Goal: Obtain resource: Download file/media

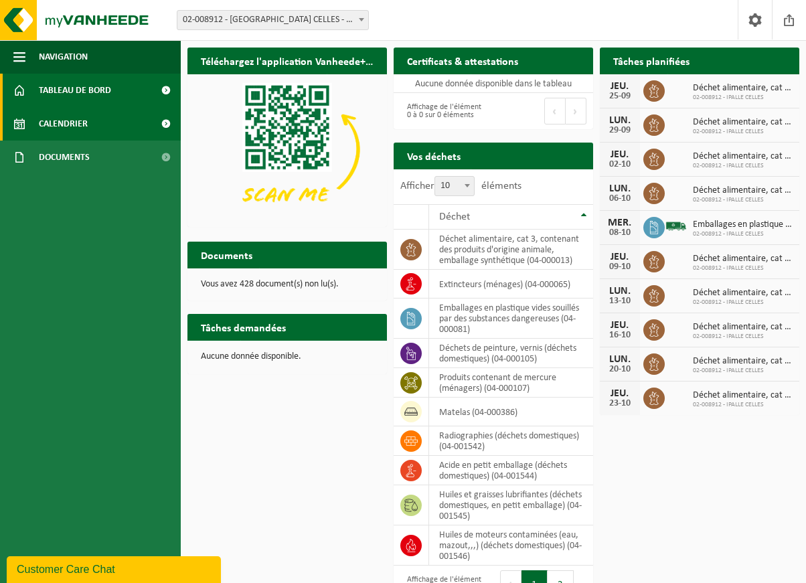
click at [79, 130] on span "Calendrier" at bounding box center [63, 123] width 49 height 33
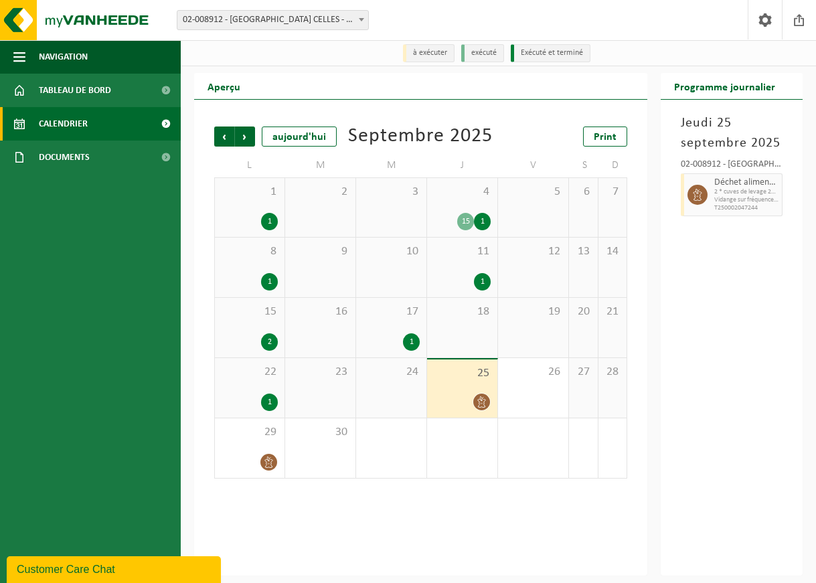
click at [268, 341] on div "2" at bounding box center [269, 341] width 17 height 17
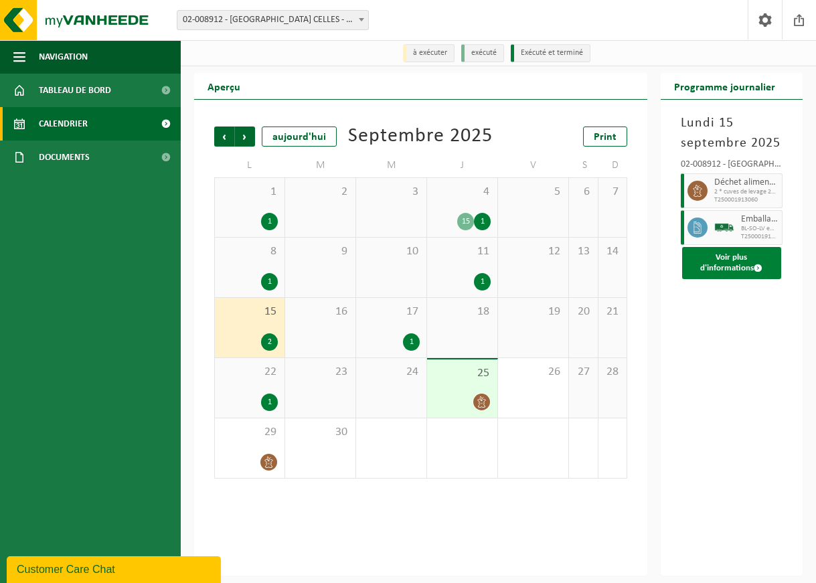
click at [734, 273] on button "Voir plus d'informations" at bounding box center [731, 263] width 99 height 32
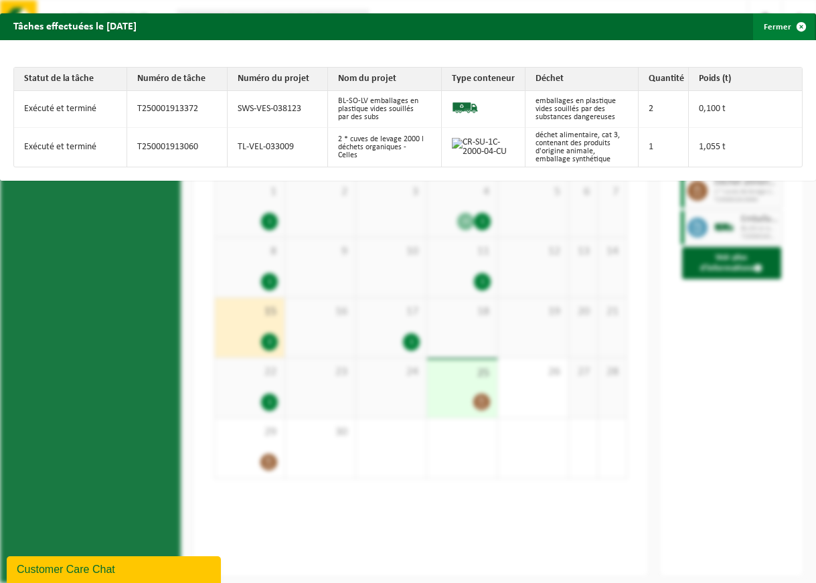
click at [788, 30] on span "button" at bounding box center [801, 26] width 27 height 27
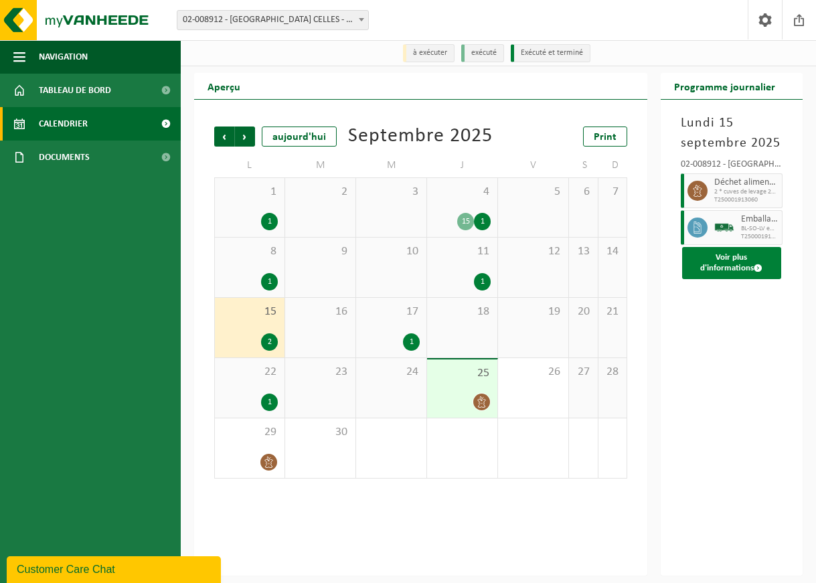
click at [723, 264] on button "Voir plus d'informations" at bounding box center [731, 263] width 99 height 32
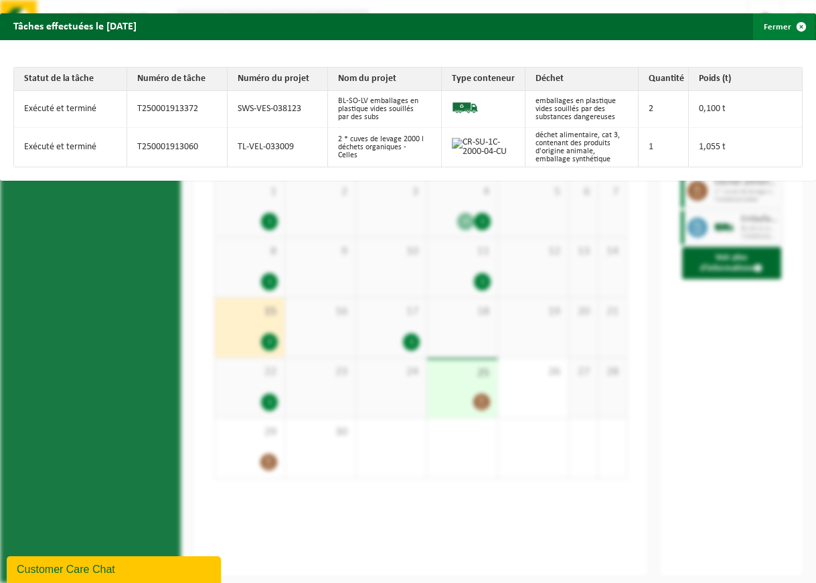
click at [771, 23] on button "Fermer" at bounding box center [784, 26] width 62 height 27
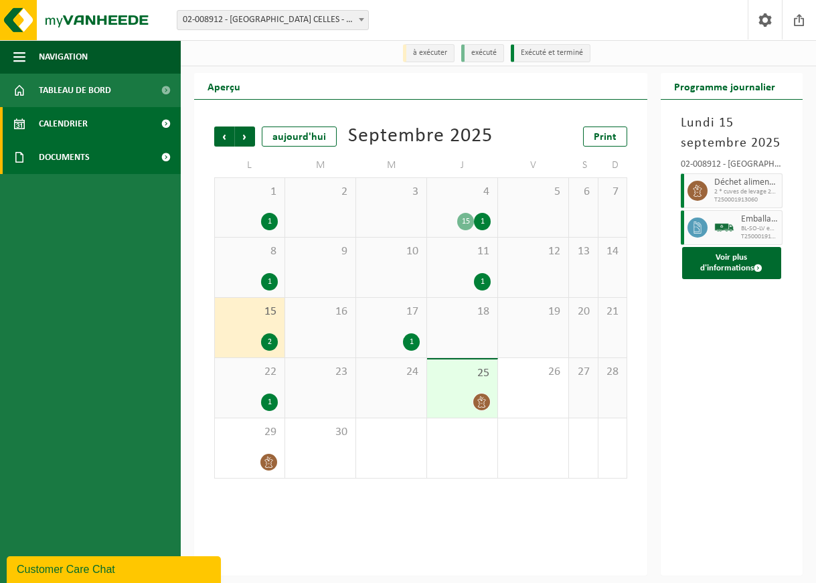
click at [63, 155] on span "Documents" at bounding box center [64, 157] width 51 height 33
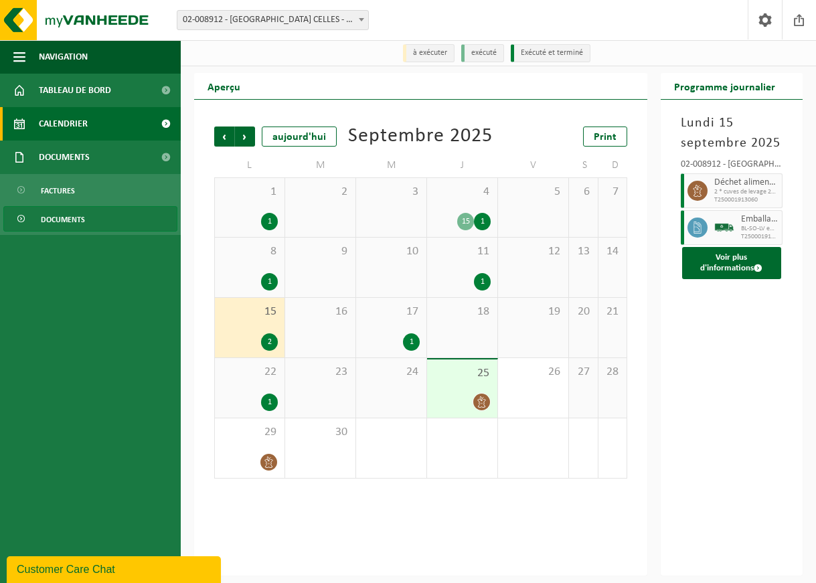
click at [65, 216] on span "Documents" at bounding box center [63, 219] width 44 height 25
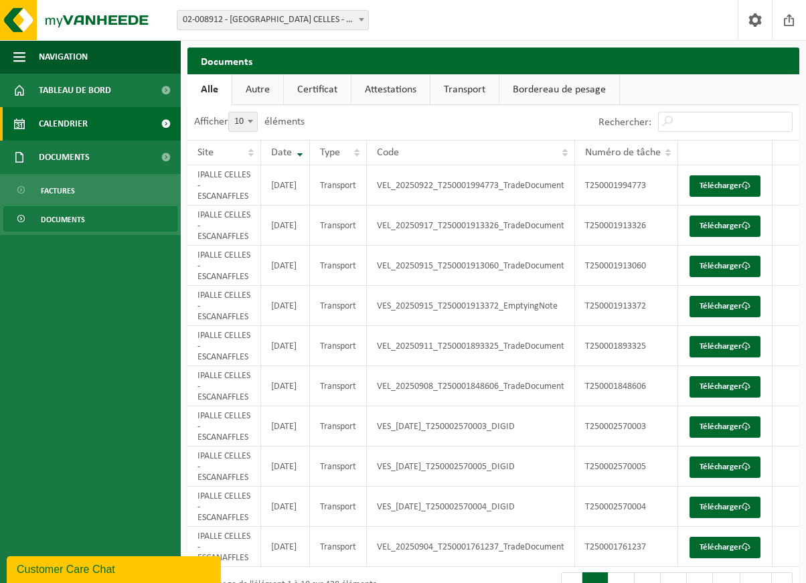
click at [65, 121] on span "Calendrier" at bounding box center [63, 123] width 49 height 33
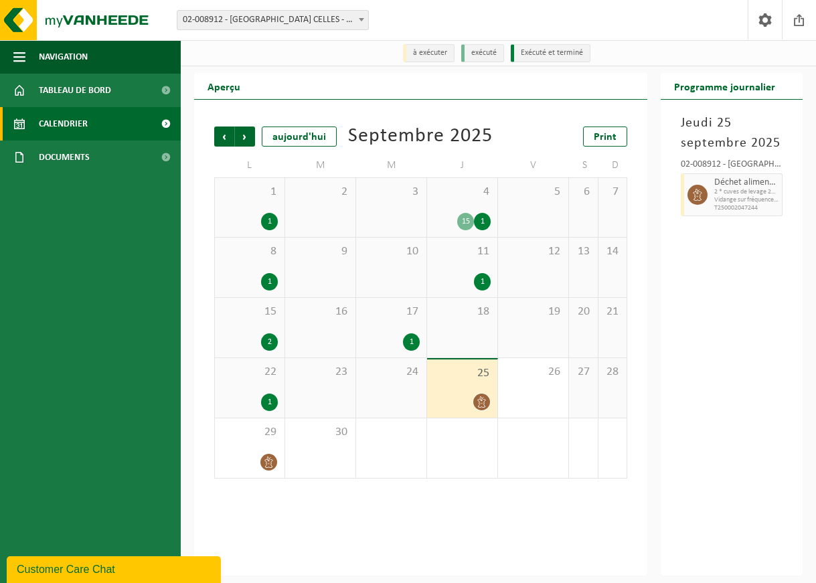
click at [267, 289] on div "1" at bounding box center [269, 281] width 17 height 17
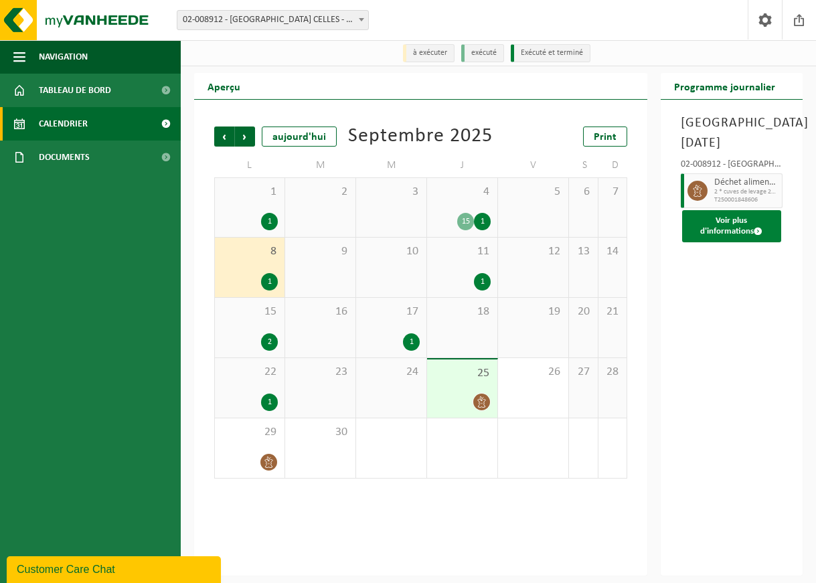
click at [724, 230] on button "Voir plus d'informations" at bounding box center [731, 226] width 99 height 32
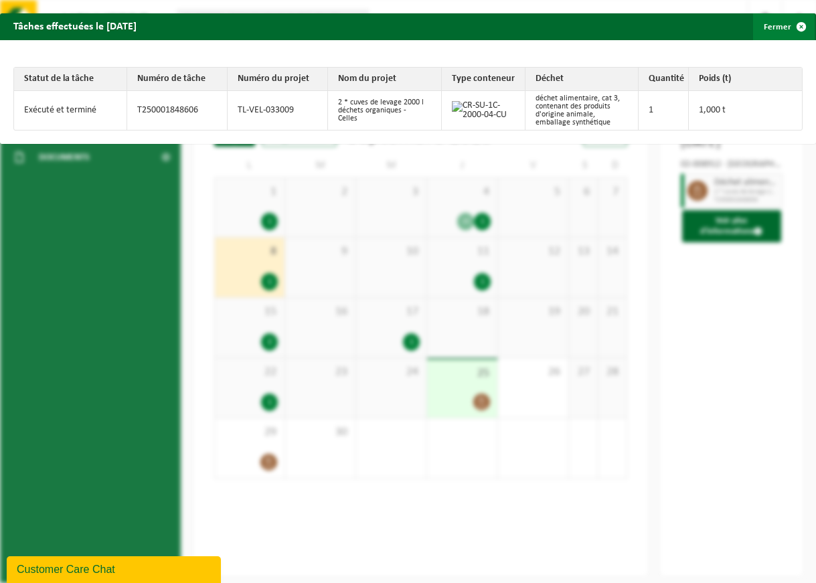
click at [768, 26] on button "Fermer" at bounding box center [784, 26] width 62 height 27
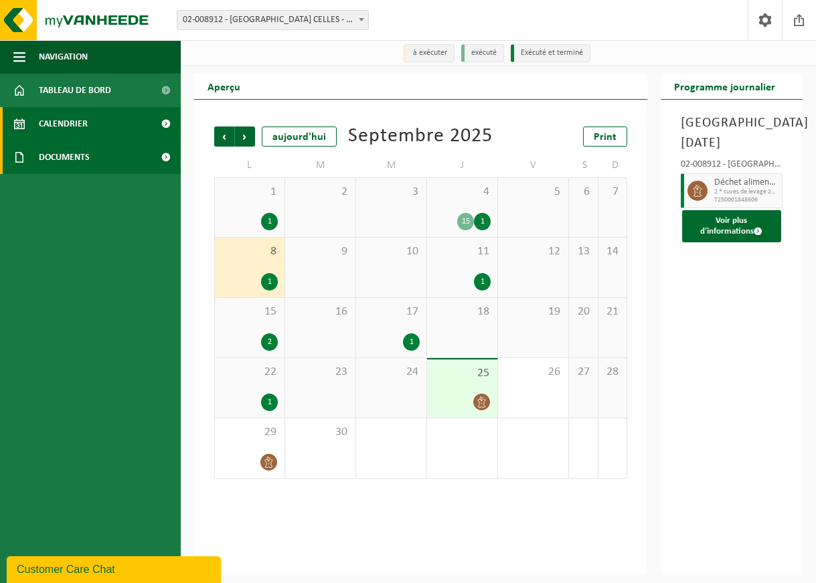
click at [66, 157] on span "Documents" at bounding box center [64, 157] width 51 height 33
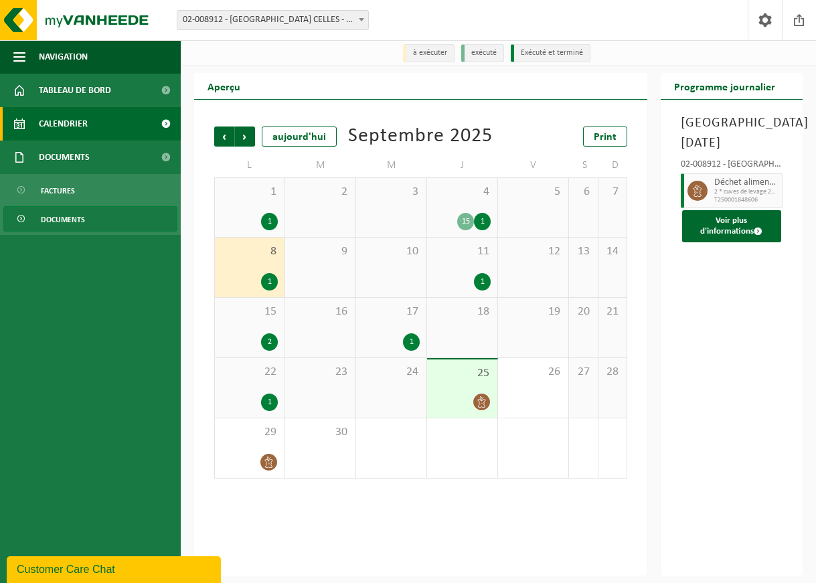
click at [87, 223] on link "Documents" at bounding box center [90, 218] width 174 height 25
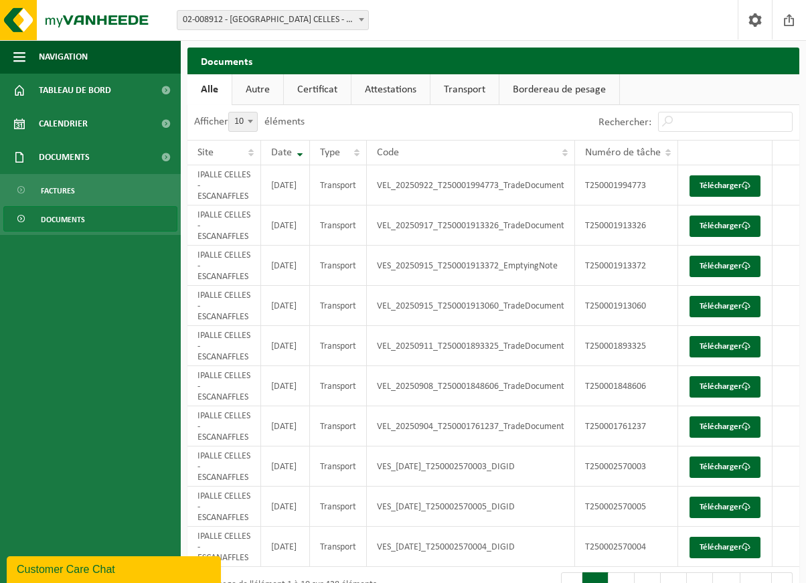
click at [477, 88] on link "Transport" at bounding box center [465, 89] width 68 height 31
click at [721, 391] on link "Télécharger" at bounding box center [725, 386] width 71 height 21
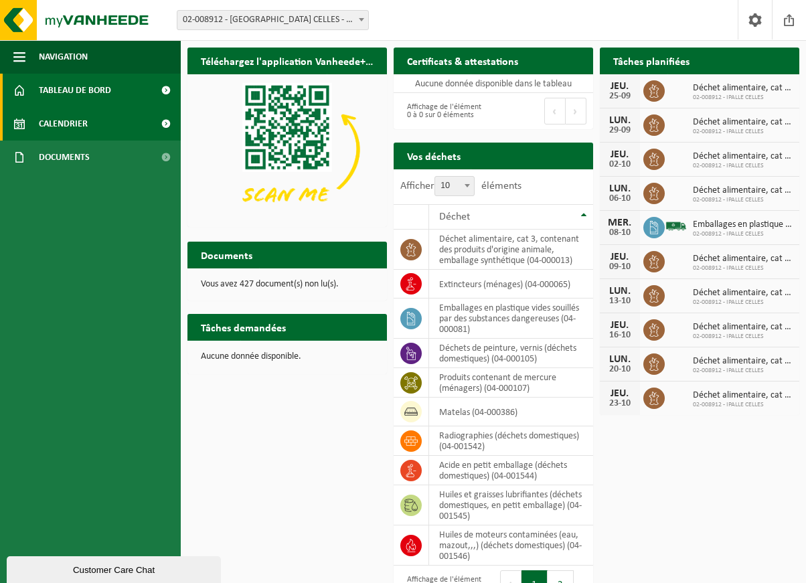
click at [54, 122] on span "Calendrier" at bounding box center [63, 123] width 49 height 33
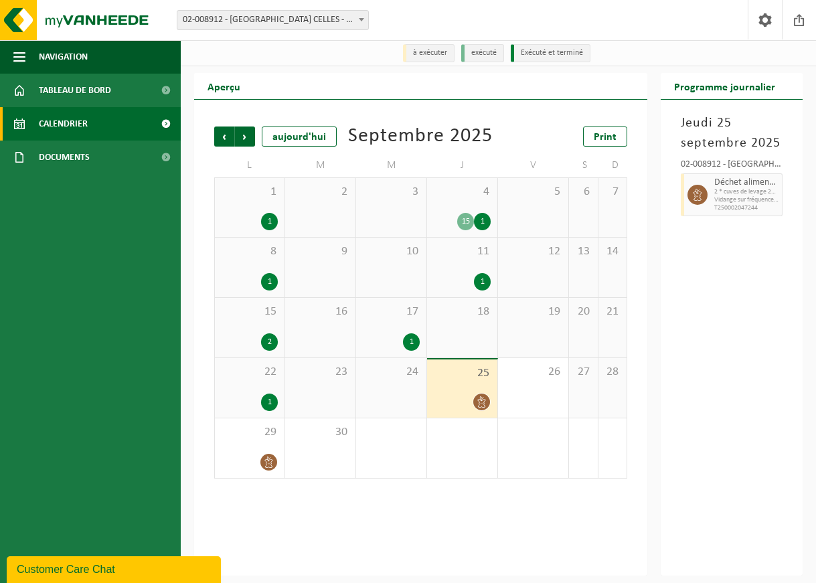
click at [273, 408] on div "1" at bounding box center [269, 402] width 17 height 17
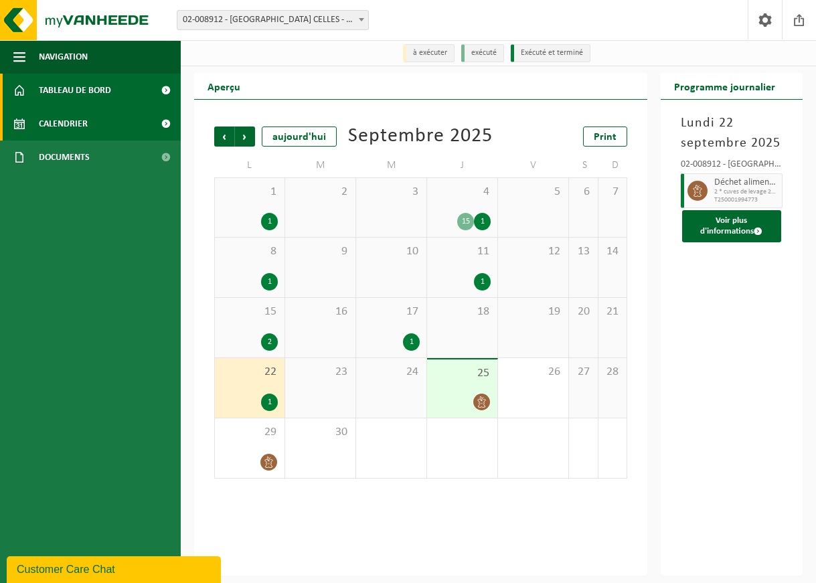
click at [68, 93] on span "Tableau de bord" at bounding box center [75, 90] width 72 height 33
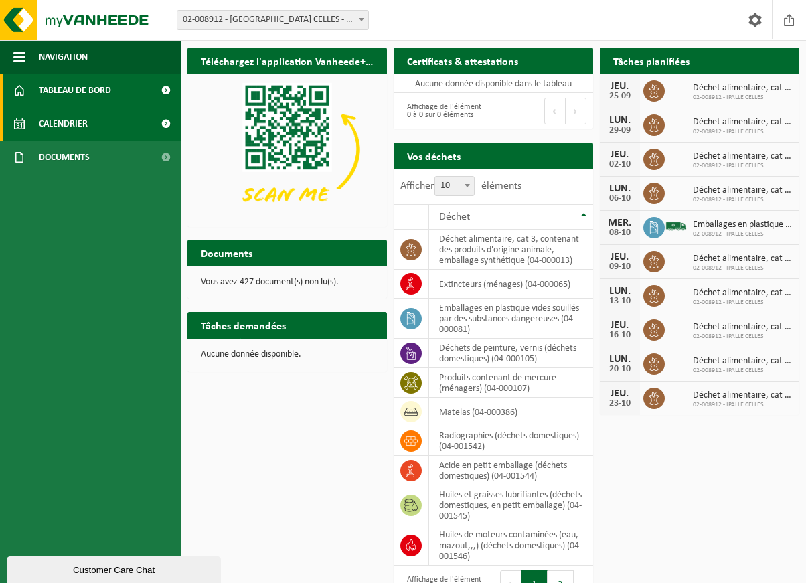
click at [62, 127] on span "Calendrier" at bounding box center [63, 123] width 49 height 33
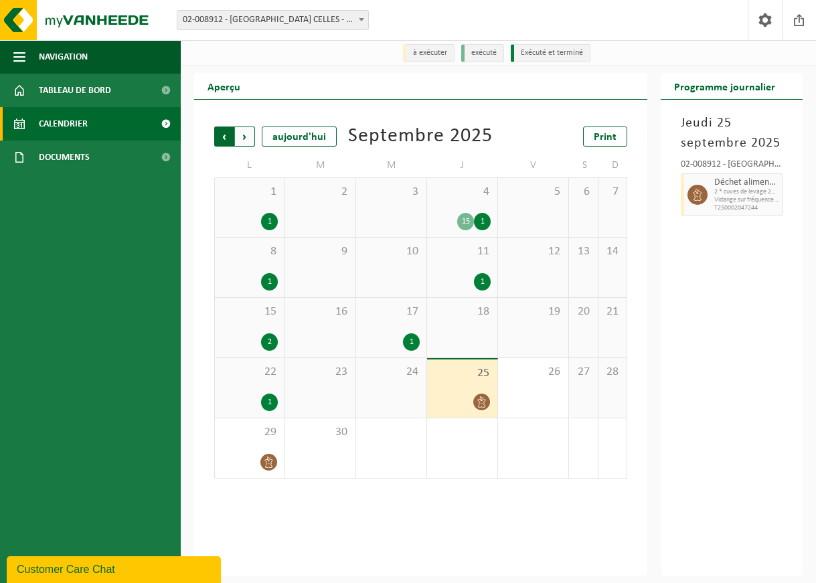
click at [254, 135] on span "Suivant" at bounding box center [245, 137] width 20 height 20
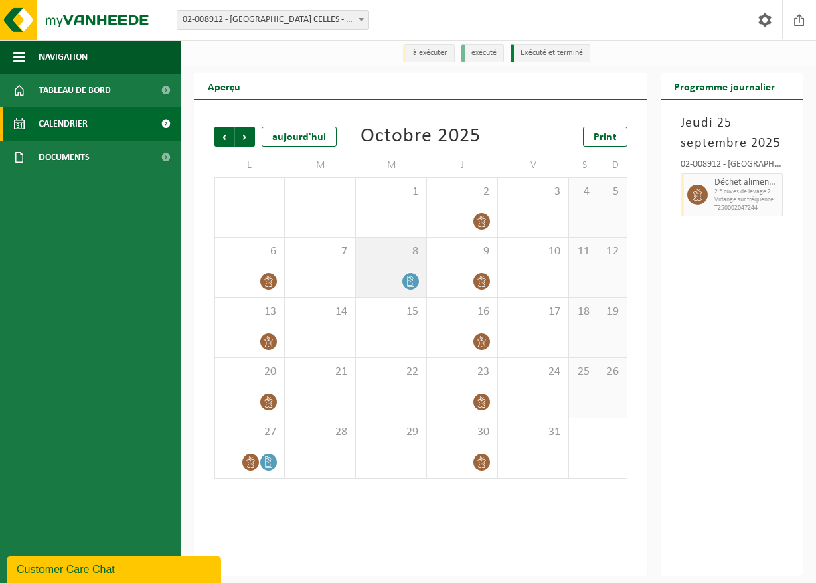
click at [412, 282] on icon at bounding box center [410, 281] width 11 height 11
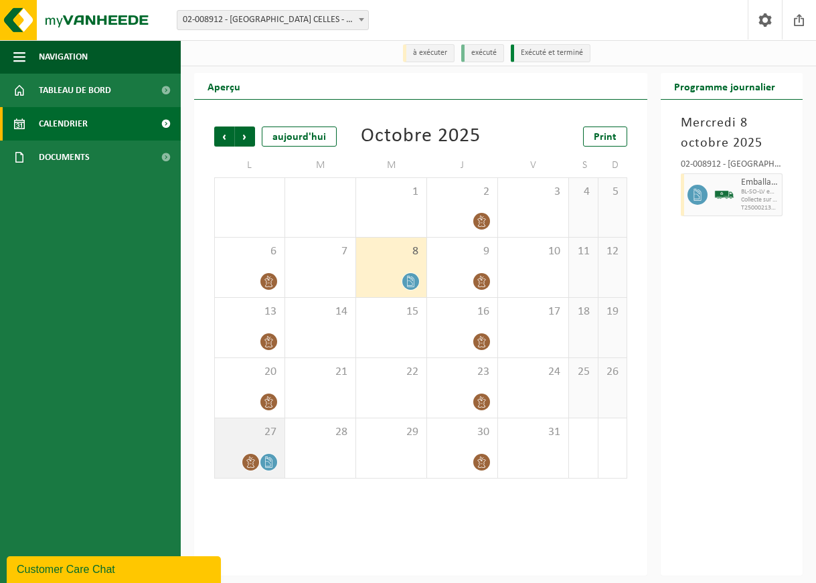
click at [269, 460] on icon at bounding box center [268, 462] width 7 height 11
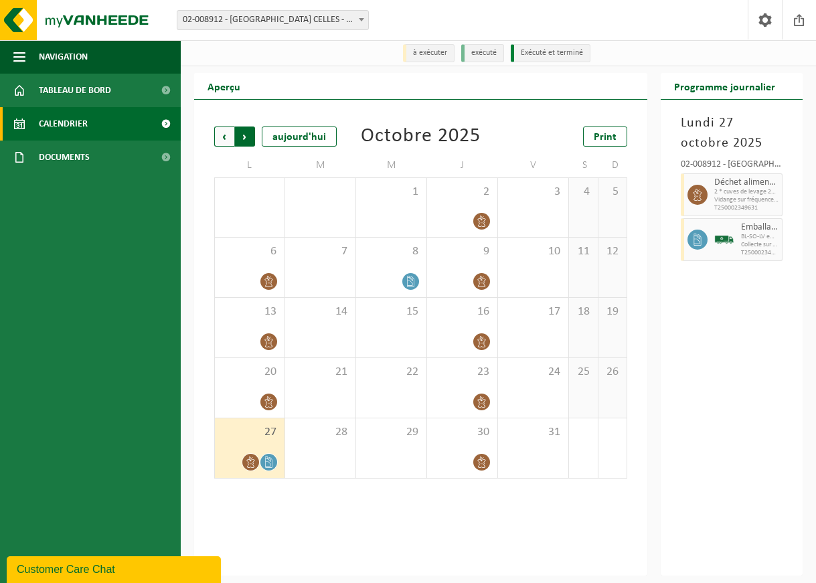
click at [224, 138] on span "Précédent" at bounding box center [224, 137] width 20 height 20
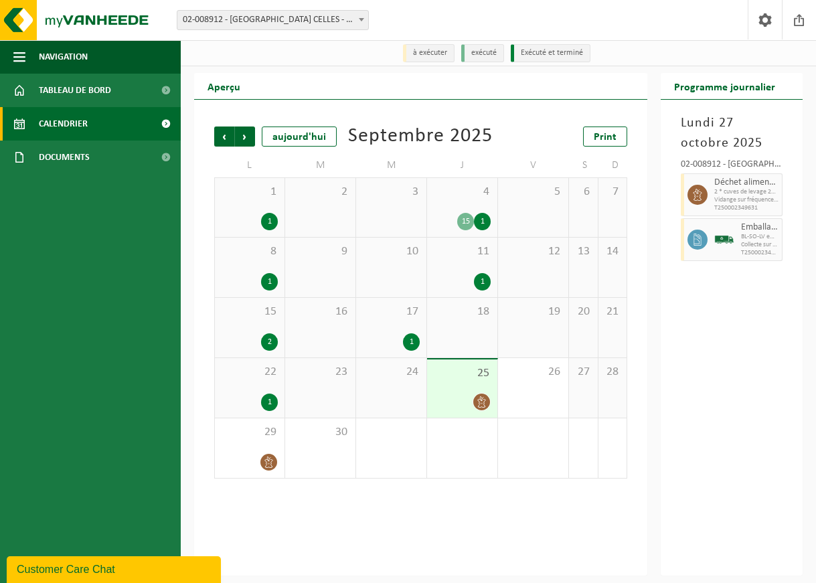
click at [449, 230] on div "15 1" at bounding box center [462, 221] width 57 height 17
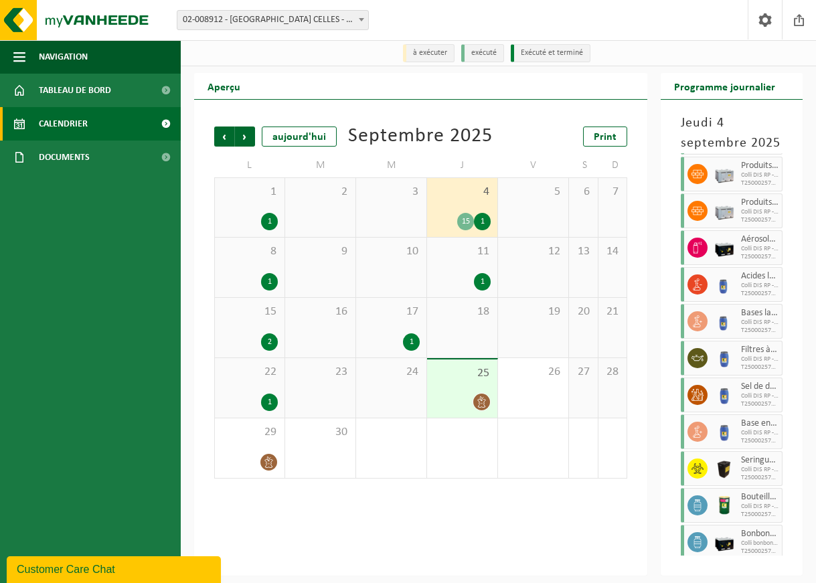
scroll to position [238, 0]
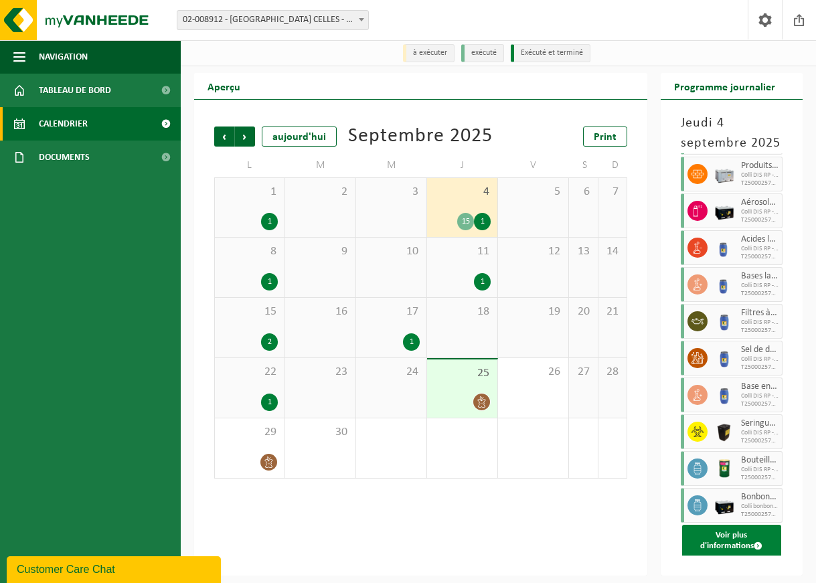
click at [728, 537] on button "Voir plus d'informations" at bounding box center [731, 541] width 99 height 32
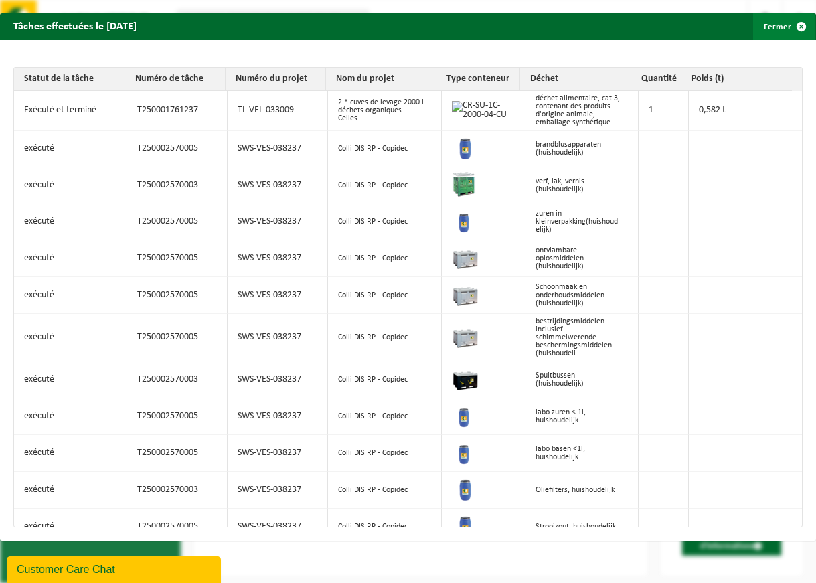
click at [774, 33] on button "Fermer" at bounding box center [784, 26] width 62 height 27
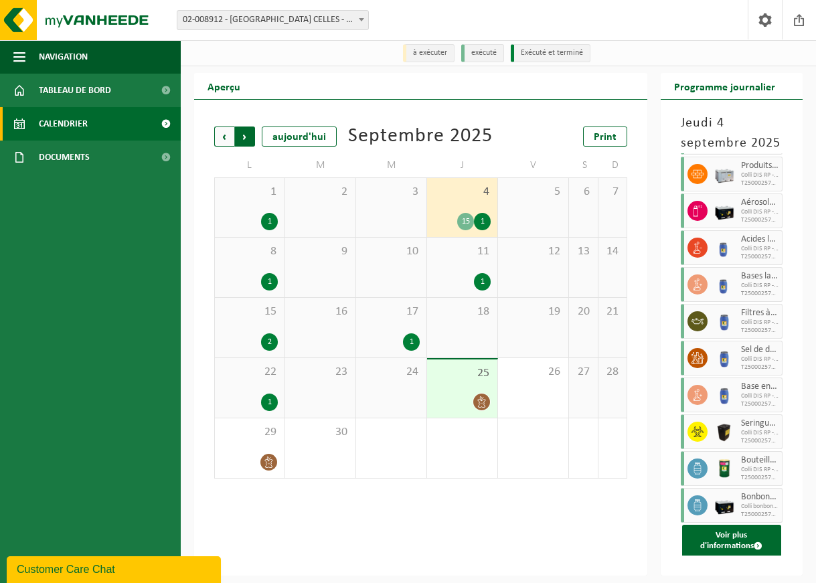
click at [228, 132] on span "Précédent" at bounding box center [224, 137] width 20 height 20
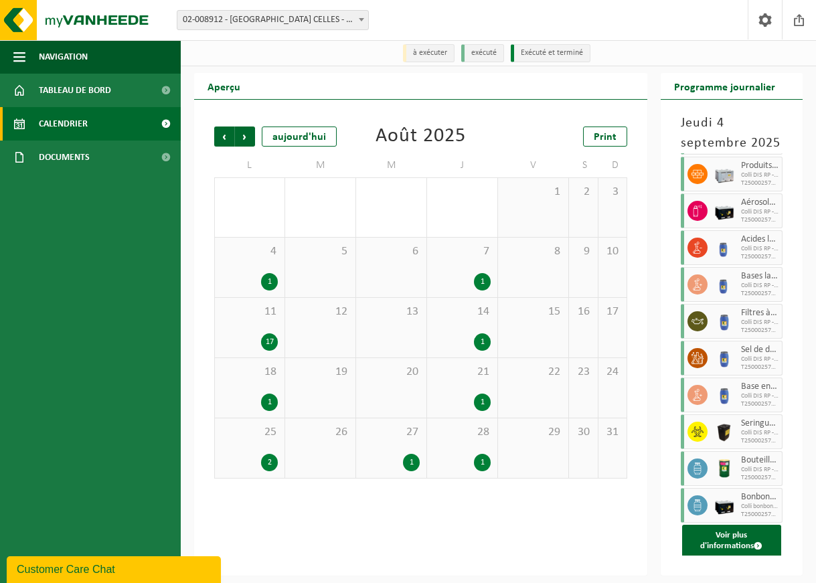
click at [269, 345] on div "17" at bounding box center [269, 341] width 17 height 17
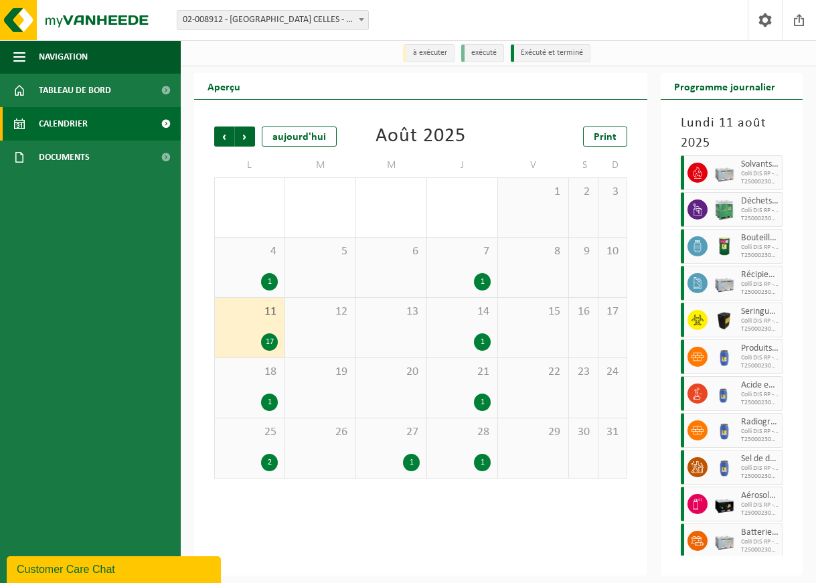
scroll to position [275, 0]
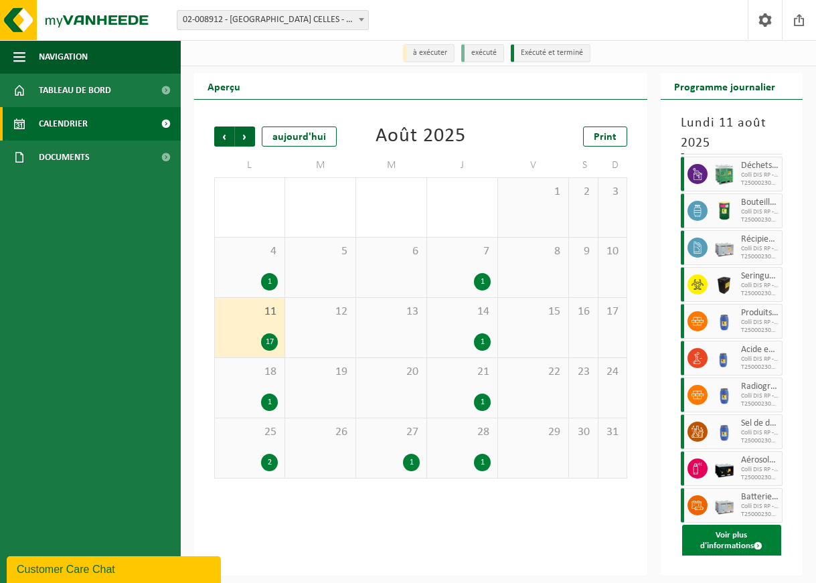
click at [714, 548] on button "Voir plus d'informations" at bounding box center [731, 541] width 99 height 32
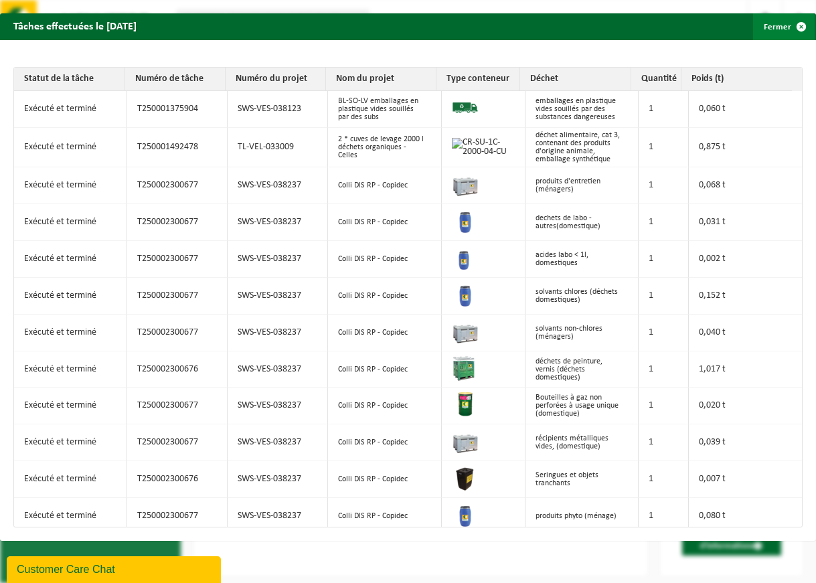
click at [776, 28] on button "Fermer" at bounding box center [784, 26] width 62 height 27
